Goal: Obtain resource: Obtain resource

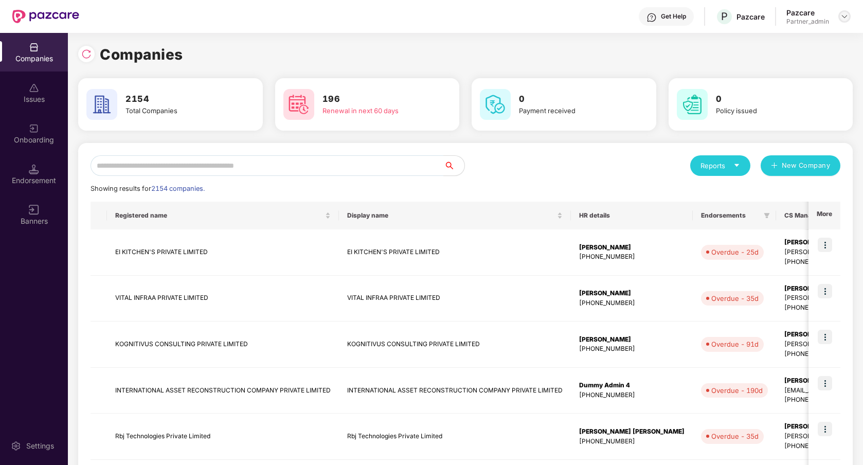
click at [846, 15] on img at bounding box center [844, 16] width 8 height 8
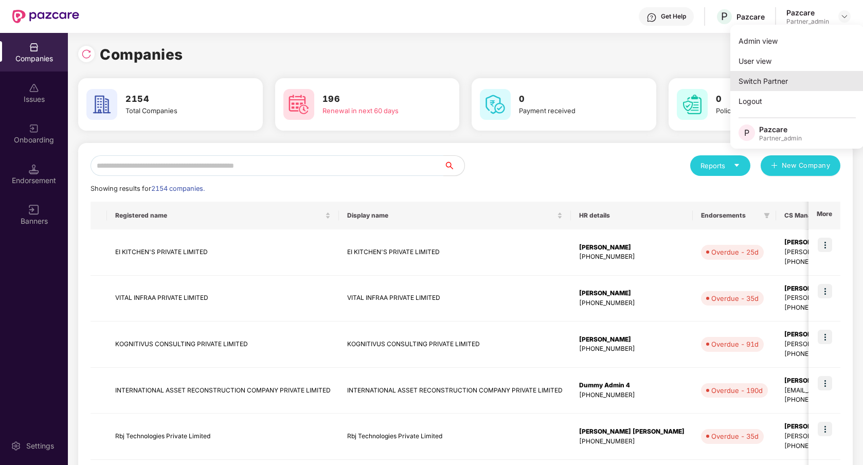
click at [800, 82] on div "Switch Partner" at bounding box center [797, 81] width 134 height 20
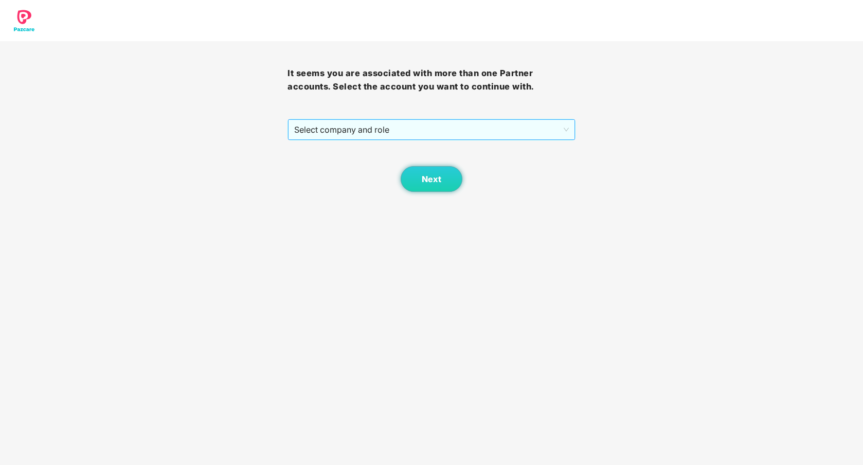
click at [488, 128] on span "Select company and role" at bounding box center [431, 130] width 274 height 20
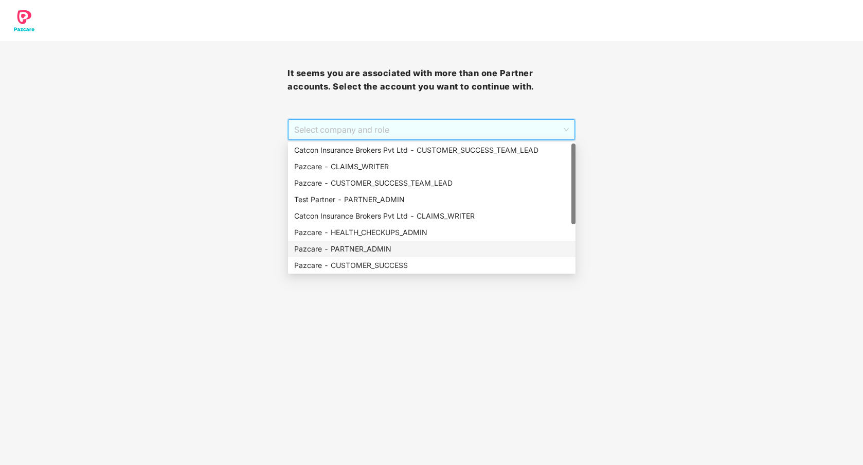
scroll to position [82, 0]
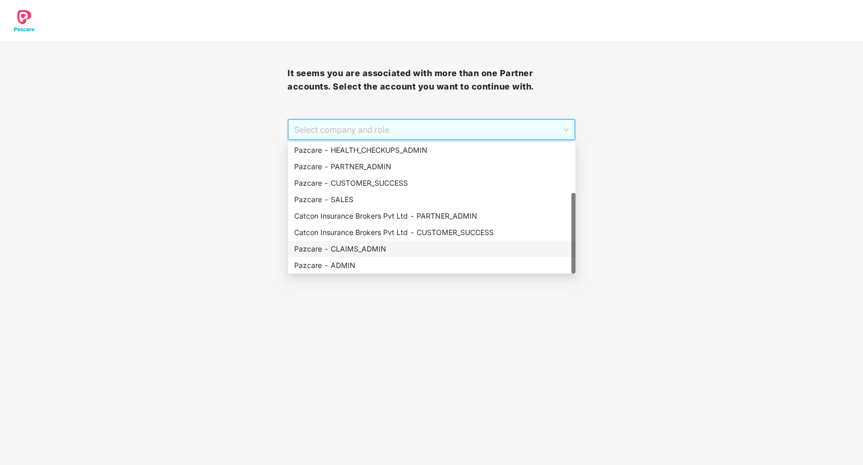
click at [367, 244] on div "Pazcare - CLAIMS_ADMIN" at bounding box center [431, 248] width 275 height 11
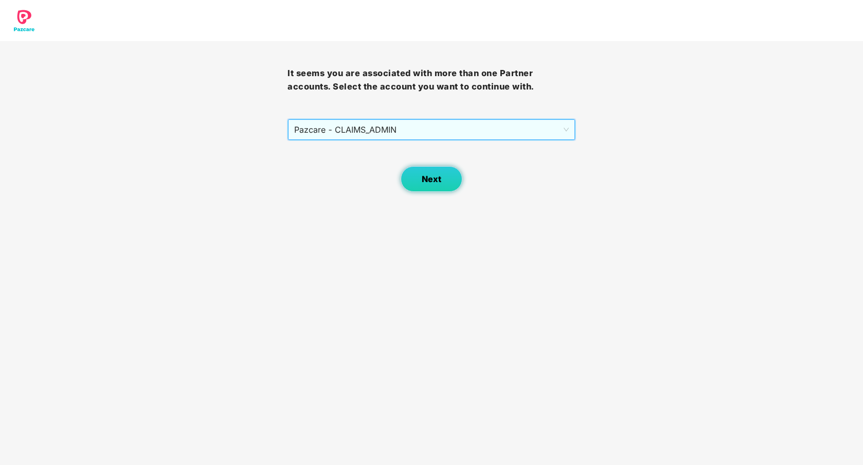
click at [424, 180] on span "Next" at bounding box center [432, 179] width 20 height 10
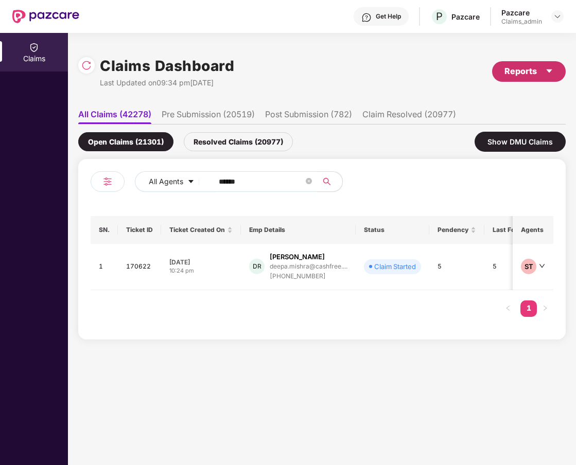
click at [551, 75] on div "Reports" at bounding box center [528, 71] width 49 height 13
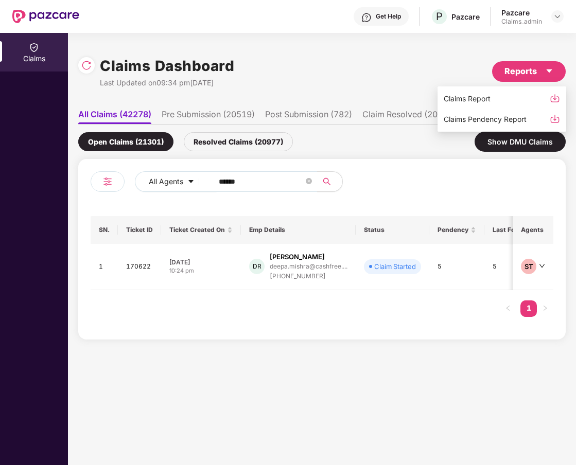
click at [509, 121] on div "Claims Pendency Report" at bounding box center [484, 119] width 83 height 11
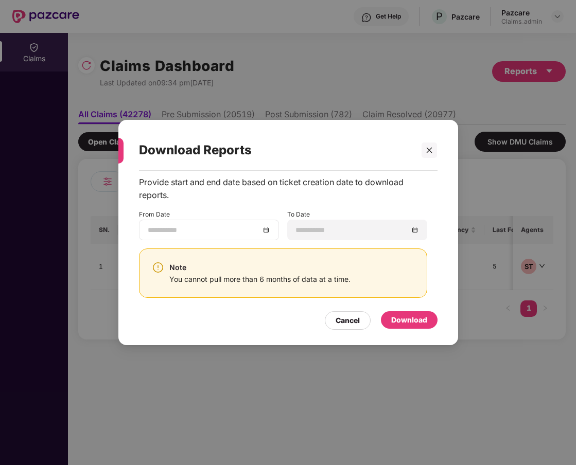
click at [224, 230] on input at bounding box center [204, 229] width 112 height 11
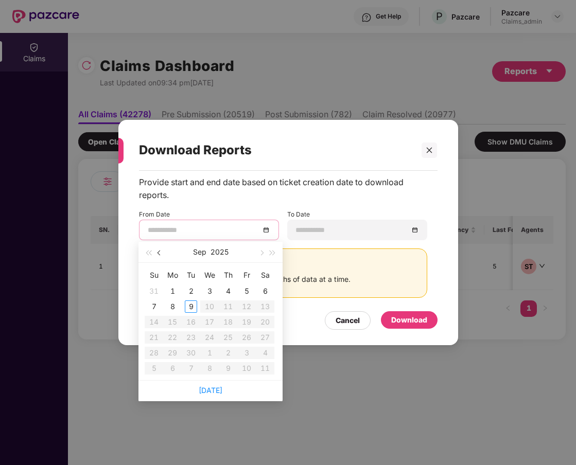
click at [159, 254] on span "button" at bounding box center [159, 252] width 5 height 5
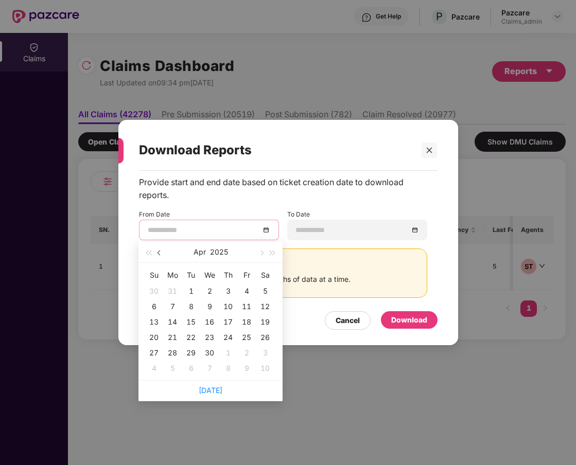
click at [159, 254] on span "button" at bounding box center [159, 252] width 5 height 5
click at [263, 252] on button "button" at bounding box center [260, 252] width 11 height 21
type input "**********"
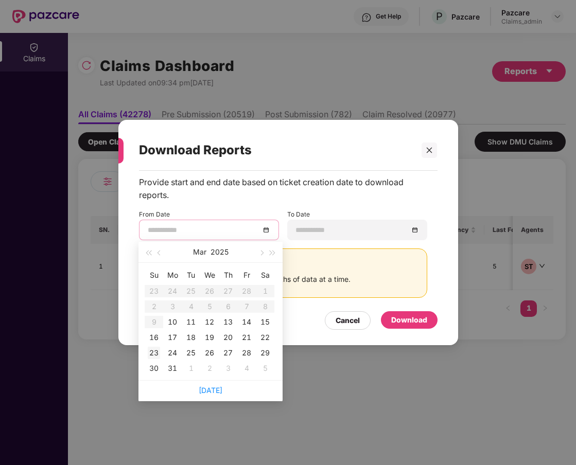
type input "**********"
click at [173, 320] on div "10" at bounding box center [172, 322] width 12 height 12
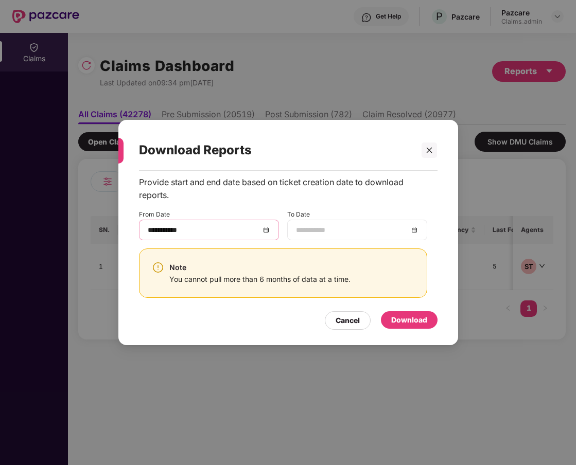
click at [388, 232] on input at bounding box center [352, 229] width 112 height 11
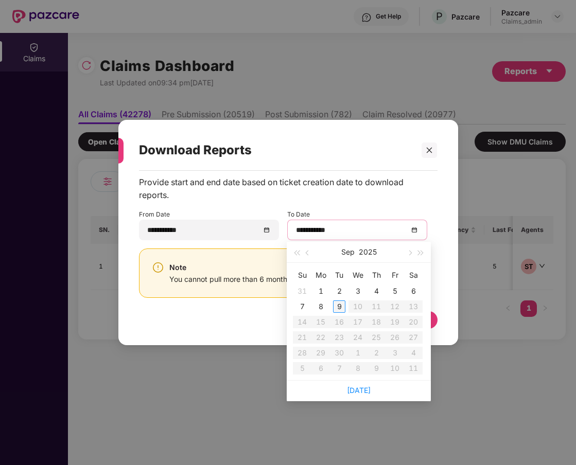
type input "**********"
click at [338, 303] on div "9" at bounding box center [339, 306] width 12 height 12
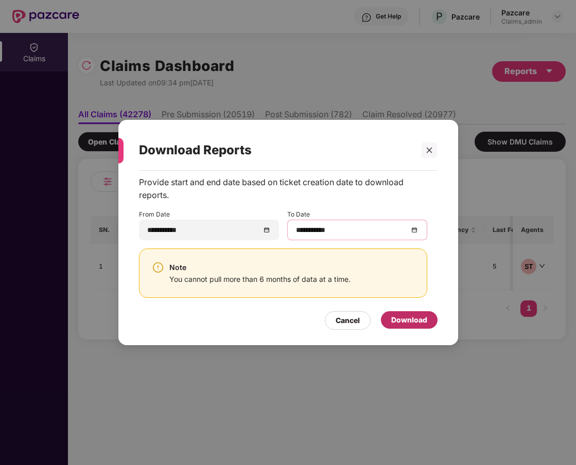
click at [397, 316] on div "Download" at bounding box center [409, 319] width 36 height 11
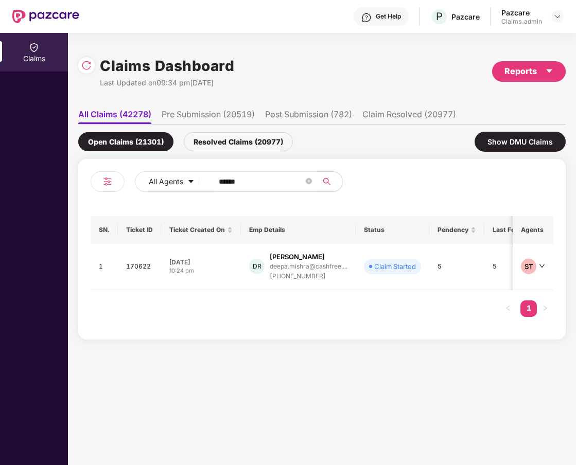
click at [367, 407] on div "Claims Dashboard Last Updated on 09:34 pm[DATE] Reports All Claims (42278) Pre …" at bounding box center [322, 249] width 508 height 432
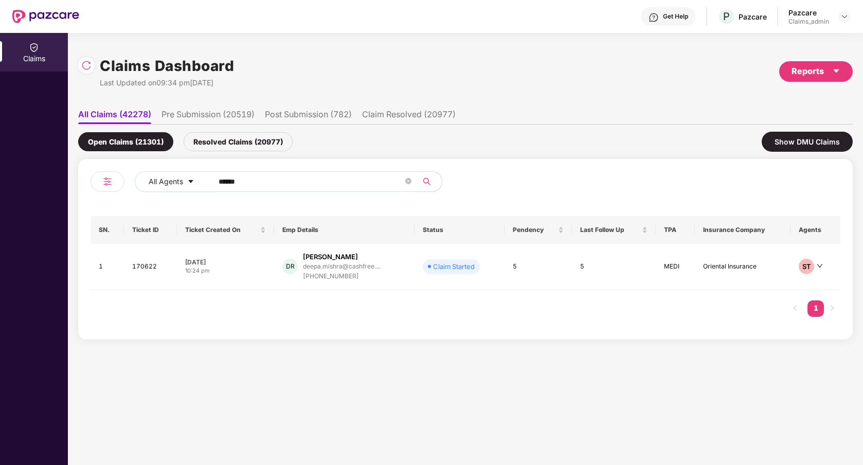
click at [542, 75] on div "Claims Dashboard Last Updated on 09:34 pm[DATE] Reports" at bounding box center [465, 71] width 775 height 55
